Goal: Task Accomplishment & Management: Use online tool/utility

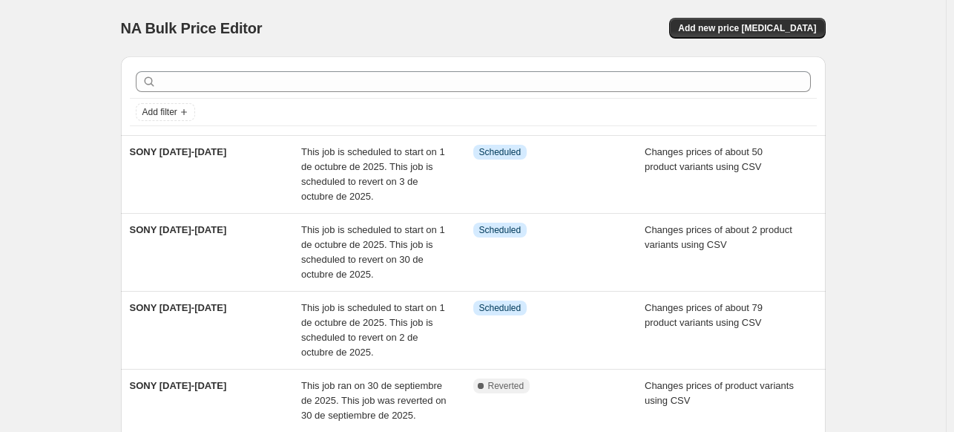
click at [705, 35] on div "Add new price [MEDICAL_DATA]" at bounding box center [649, 28] width 354 height 21
click at [708, 35] on button "Add new price [MEDICAL_DATA]" at bounding box center [747, 28] width 156 height 21
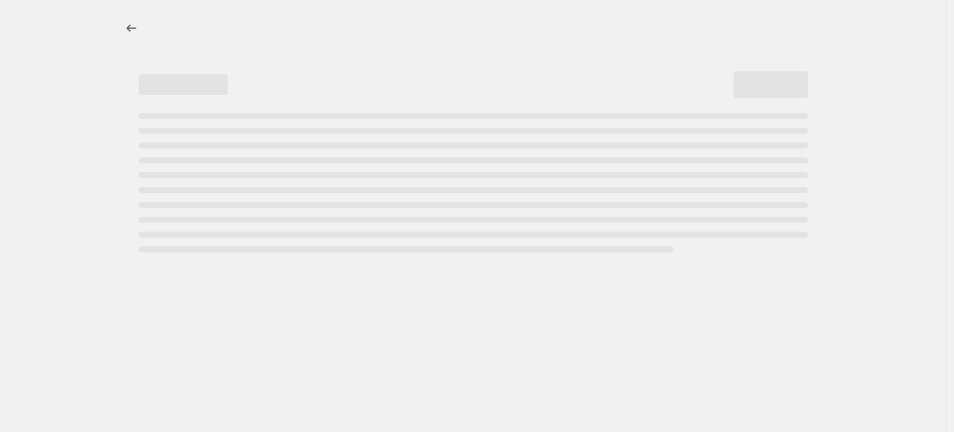
select select "percentage"
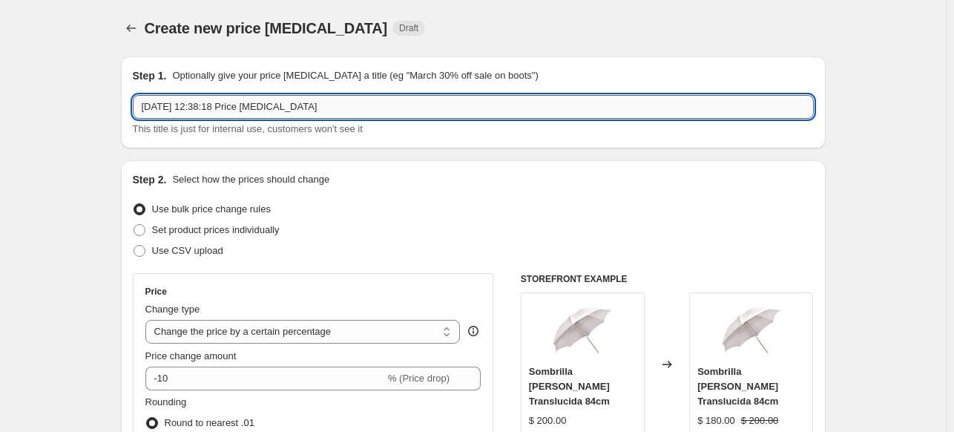
click at [399, 99] on input "[DATE] 12:38:18 Price [MEDICAL_DATA]" at bounding box center [473, 107] width 681 height 24
type input "CANON [DATE]-[DATE]"
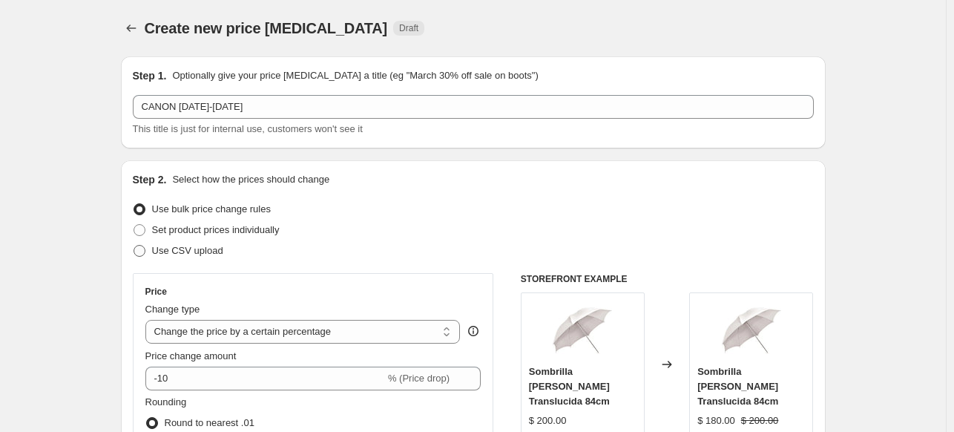
click at [190, 259] on label "Use CSV upload" at bounding box center [178, 250] width 91 height 21
click at [134, 246] on input "Use CSV upload" at bounding box center [134, 245] width 1 height 1
radio input "true"
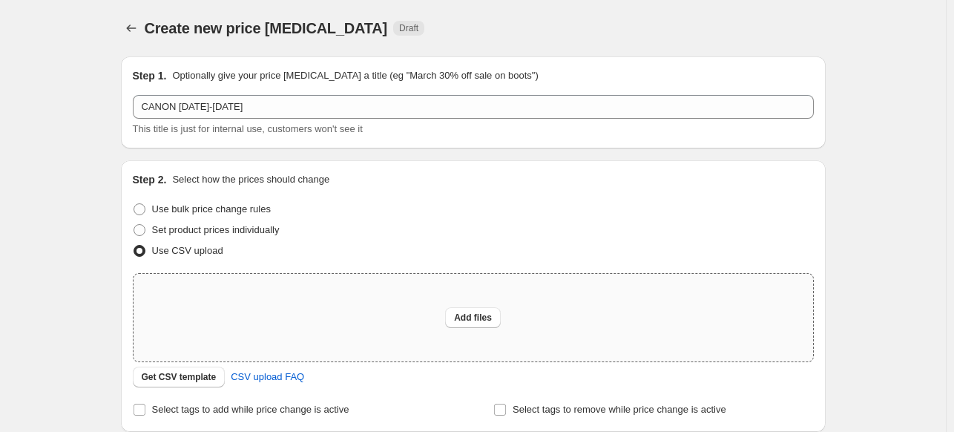
click at [254, 273] on div "Add files" at bounding box center [473, 317] width 681 height 89
type input "C:\fakepath\CANON DEL 1-31 - csv_template_user_18617 (2).csv"
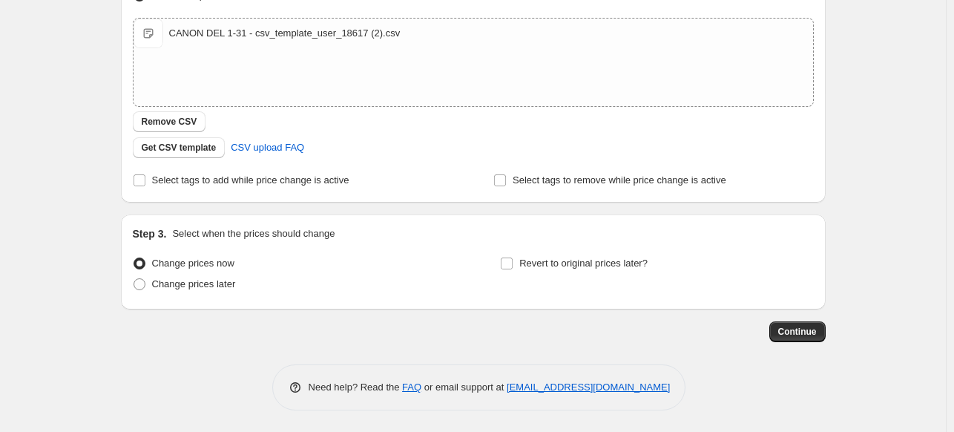
scroll to position [255, 0]
click at [226, 290] on span "Change prices later" at bounding box center [194, 284] width 84 height 11
click at [134, 280] on input "Change prices later" at bounding box center [134, 279] width 1 height 1
radio input "true"
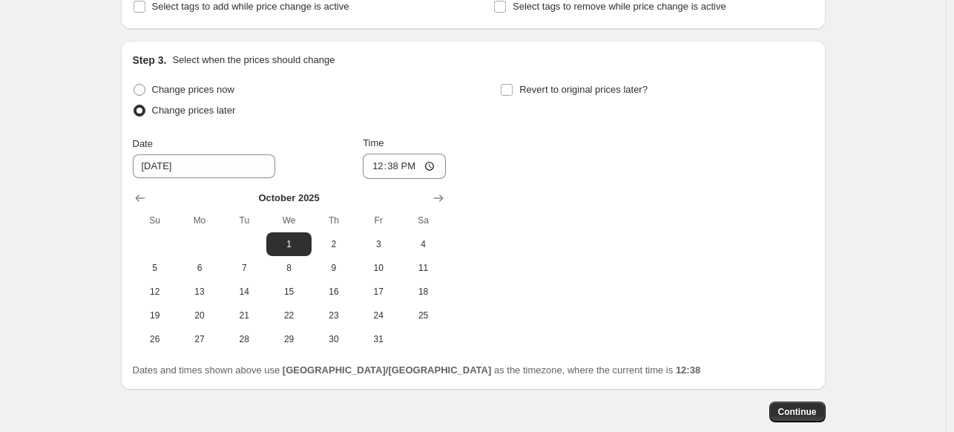
scroll to position [430, 0]
click at [296, 246] on span "1" at bounding box center [288, 243] width 33 height 12
click at [375, 166] on input "12:38" at bounding box center [404, 165] width 83 height 25
type input "09:30"
click at [531, 90] on span "Revert to original prices later?" at bounding box center [583, 88] width 128 height 11
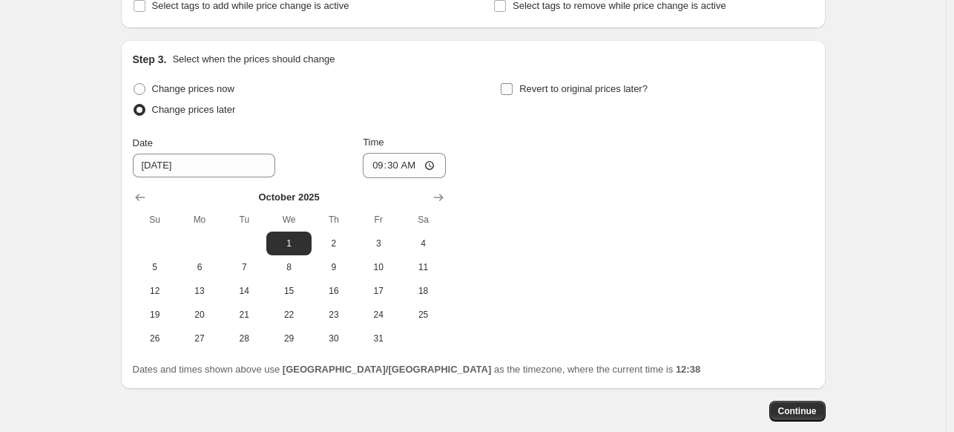
click at [513, 90] on input "Revert to original prices later?" at bounding box center [507, 89] width 12 height 12
checkbox input "true"
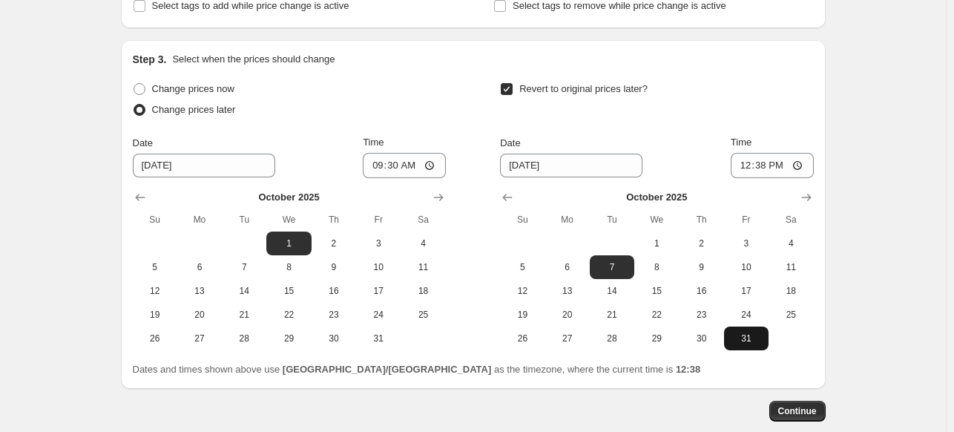
click at [743, 344] on span "31" at bounding box center [746, 338] width 33 height 12
type input "[DATE]"
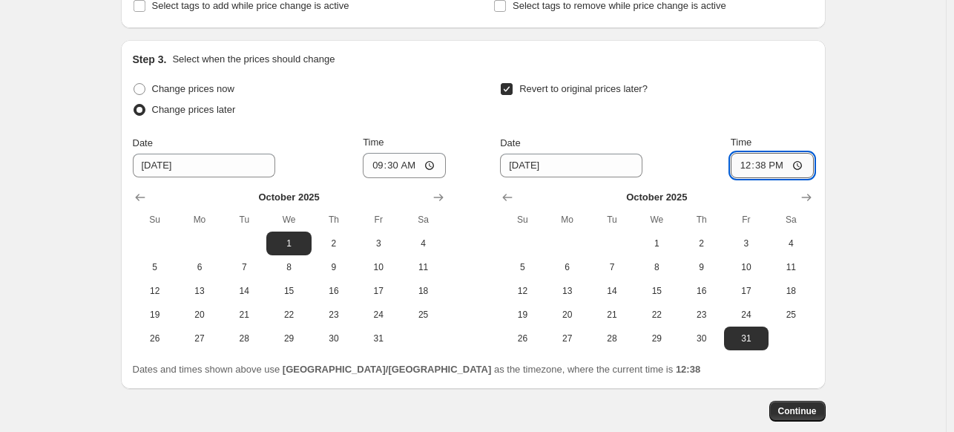
click at [742, 157] on input "12:38" at bounding box center [772, 165] width 83 height 25
type input "23:59"
click at [798, 416] on span "Continue" at bounding box center [797, 411] width 39 height 12
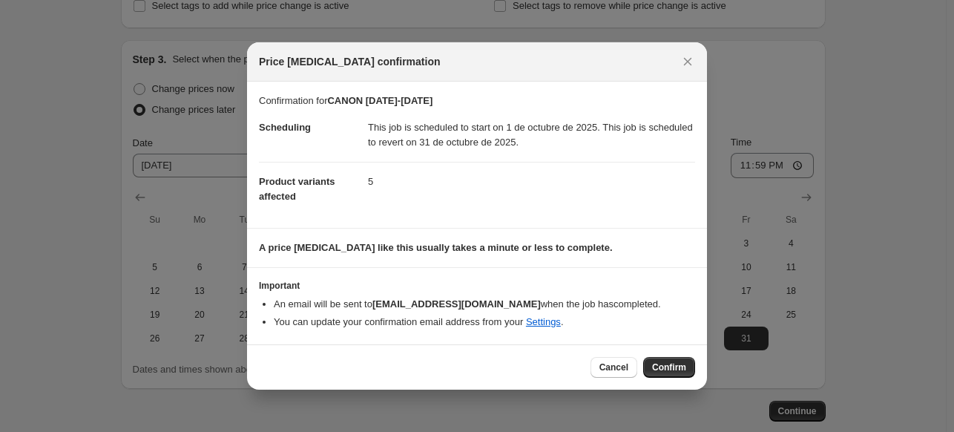
click at [673, 351] on div "Cancel Confirm" at bounding box center [477, 366] width 460 height 45
click at [668, 372] on span "Confirm" at bounding box center [669, 367] width 34 height 12
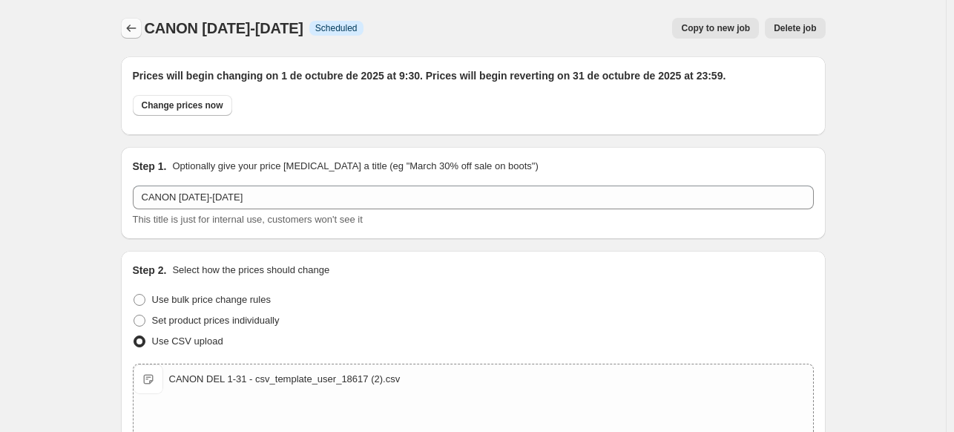
click at [128, 26] on icon "Price change jobs" at bounding box center [131, 28] width 15 height 15
